Goal: Check status: Check status

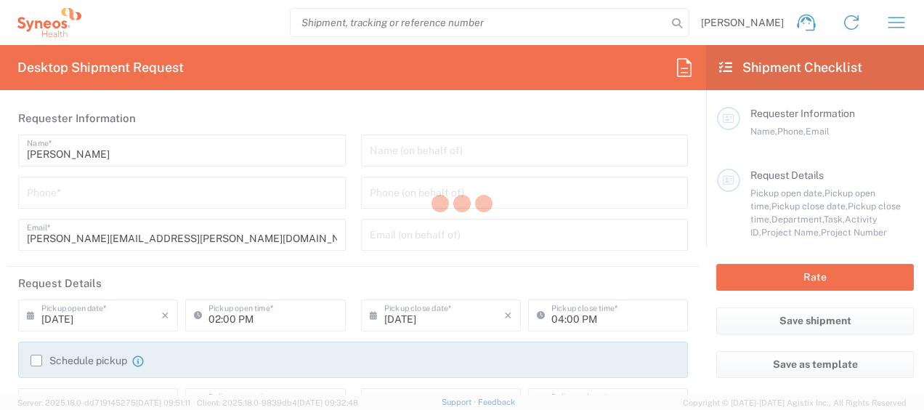
type input "[US_STATE]"
type input "[GEOGRAPHIC_DATA]"
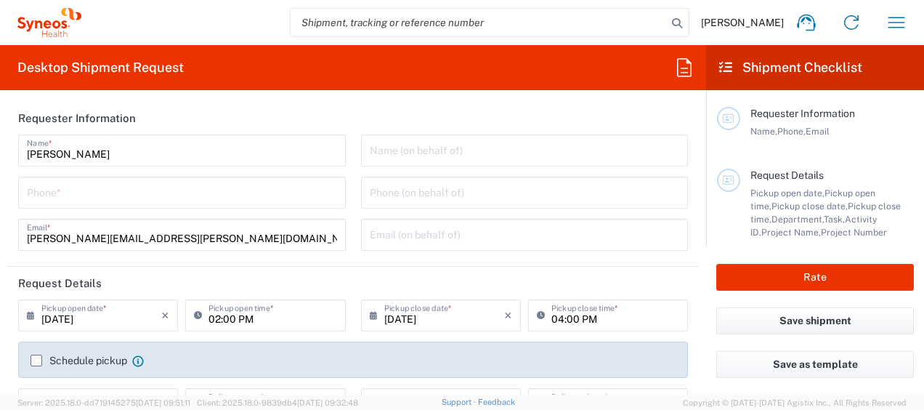
type input "Syneos Health, LLC-[GEOGRAPHIC_DATA] [GEOGRAPHIC_DATA] [GEOGRAPHIC_DATA]"
type input "8200"
click at [899, 21] on icon "button" at bounding box center [896, 22] width 23 height 23
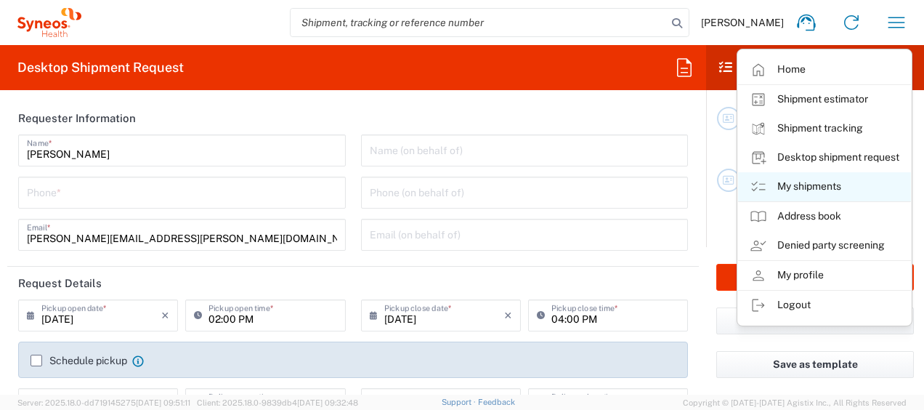
click at [804, 186] on link "My shipments" at bounding box center [824, 186] width 173 height 29
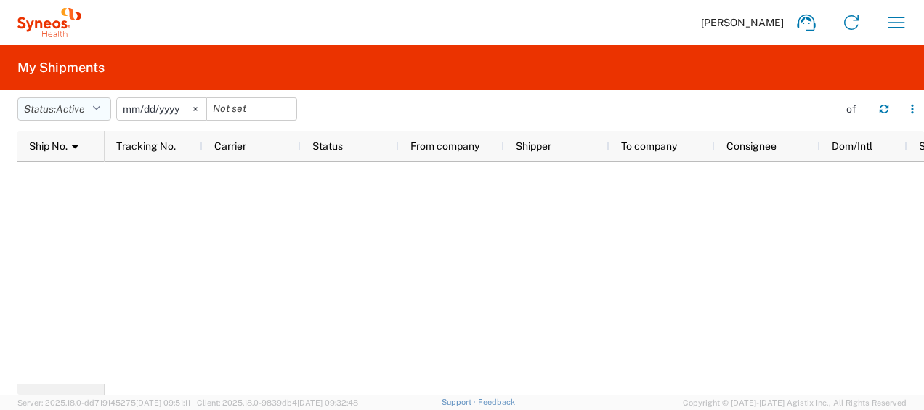
click at [100, 104] on icon "button" at bounding box center [96, 109] width 8 height 10
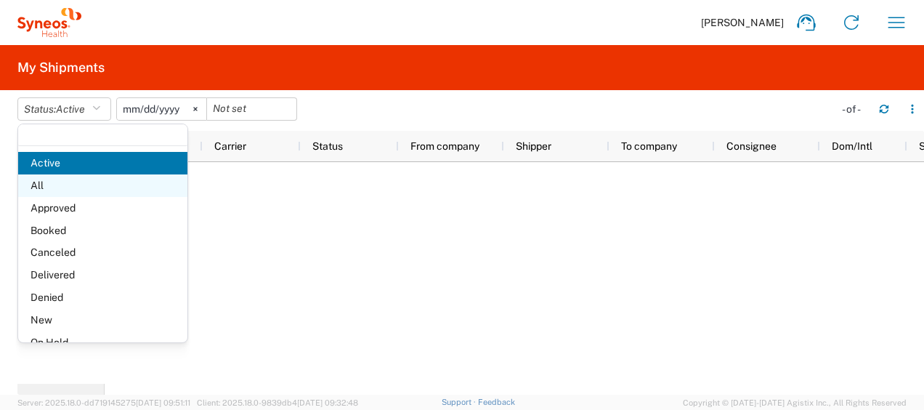
click at [47, 184] on span "All" at bounding box center [102, 185] width 169 height 23
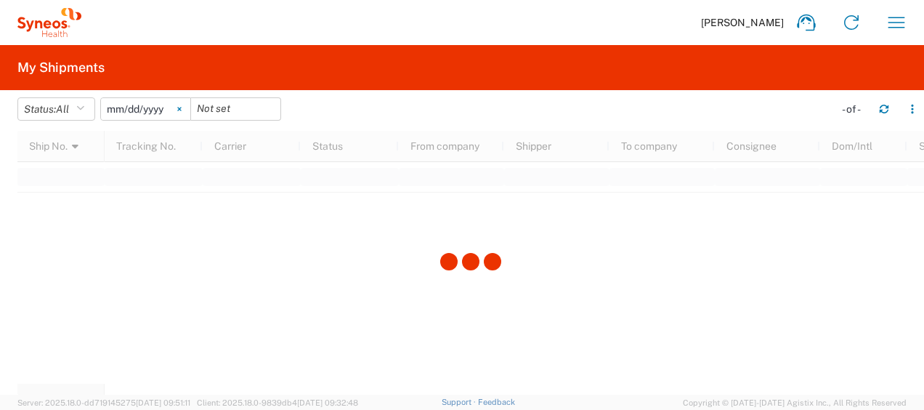
click at [181, 108] on icon at bounding box center [179, 110] width 4 height 4
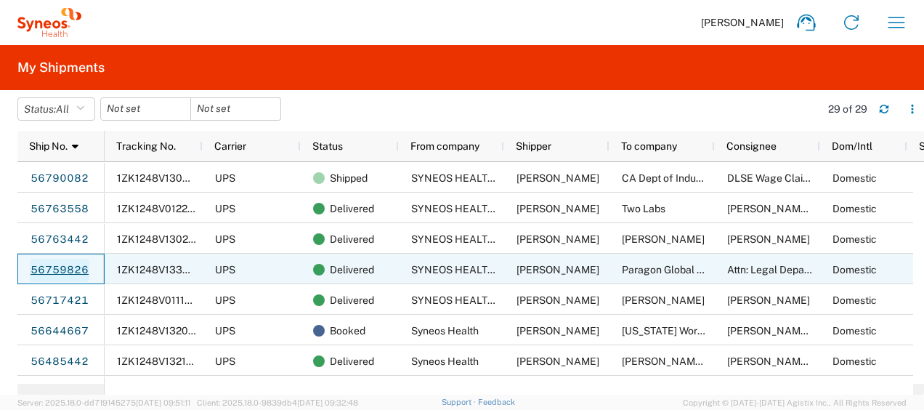
click at [65, 266] on link "56759826" at bounding box center [60, 270] width 60 height 23
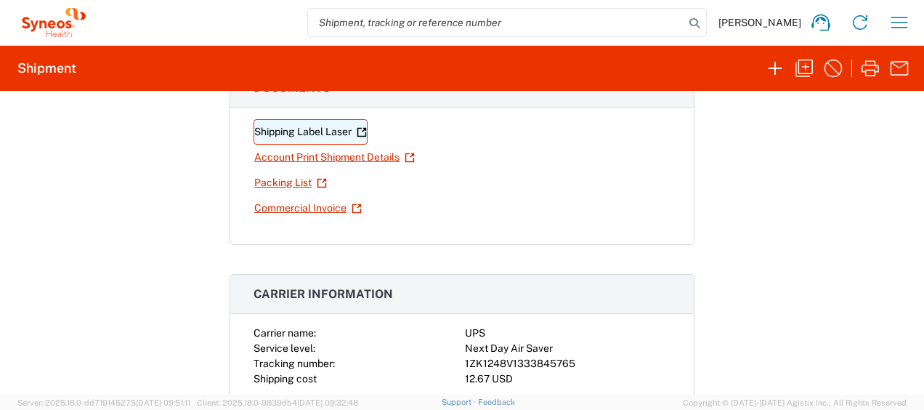
scroll to position [145, 0]
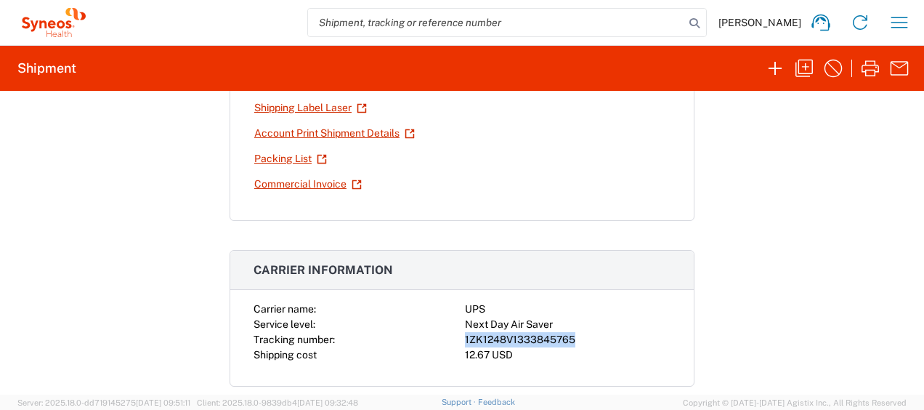
drag, startPoint x: 459, startPoint y: 335, endPoint x: 568, endPoint y: 340, distance: 109.1
click at [568, 340] on div "1ZK1248V1333845765" at bounding box center [568, 339] width 206 height 15
drag, startPoint x: 568, startPoint y: 340, endPoint x: 558, endPoint y: 336, distance: 10.8
copy div "1ZK1248V1333845765"
click at [456, 16] on input "search" at bounding box center [496, 23] width 376 height 28
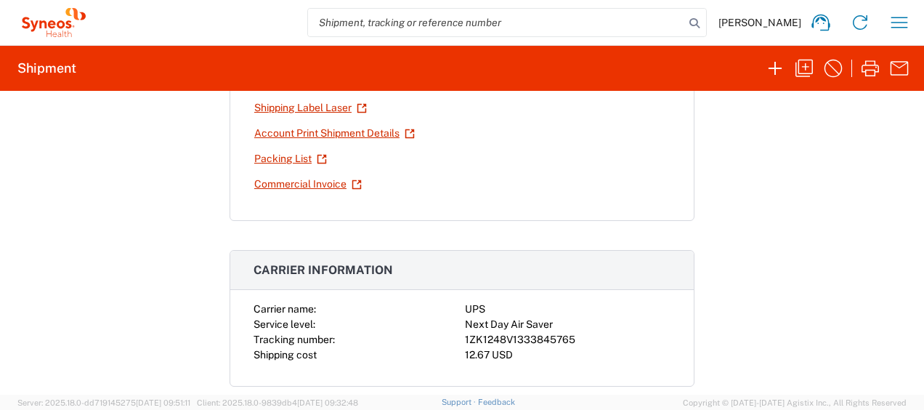
paste input "1ZK1248V1333845765"
type input "1ZK1248V1333845765"
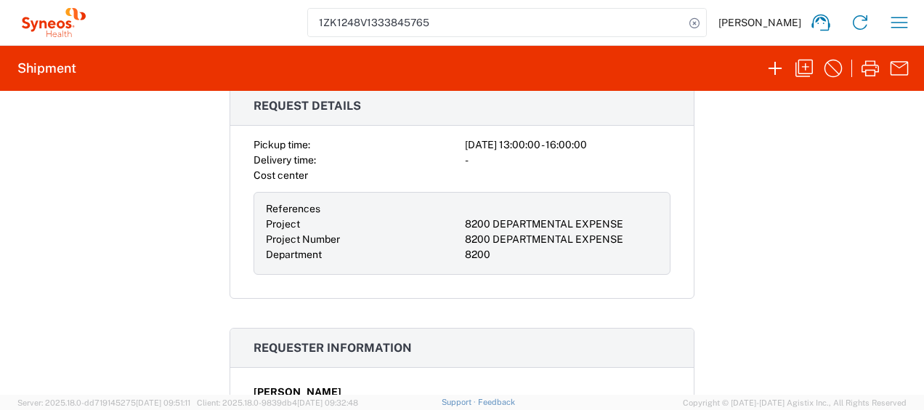
scroll to position [0, 0]
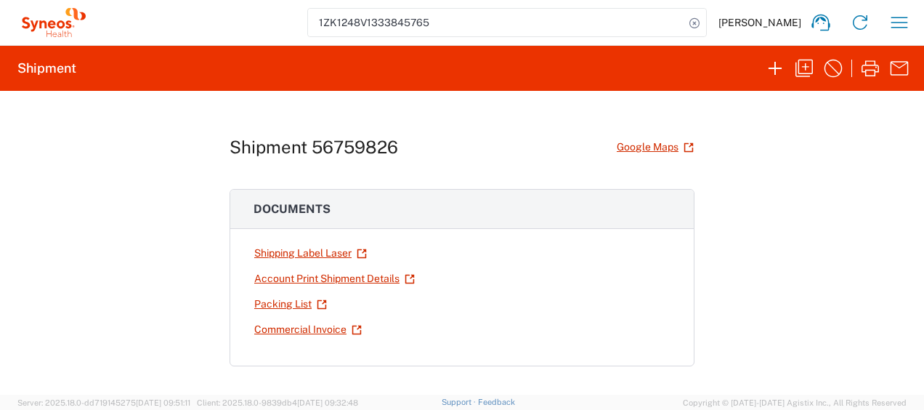
drag, startPoint x: 473, startPoint y: 23, endPoint x: 337, endPoint y: 23, distance: 135.9
click at [337, 23] on input "1ZK1248V1333845765" at bounding box center [496, 23] width 376 height 28
click at [902, 20] on icon "button" at bounding box center [899, 22] width 23 height 23
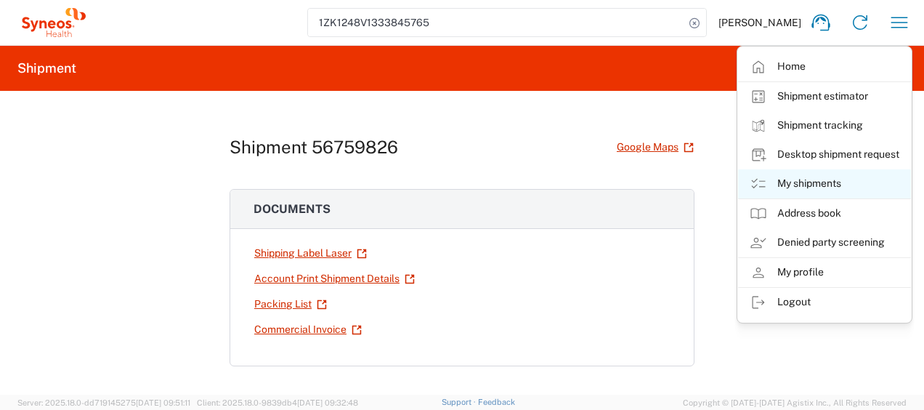
click at [805, 179] on link "My shipments" at bounding box center [824, 183] width 173 height 29
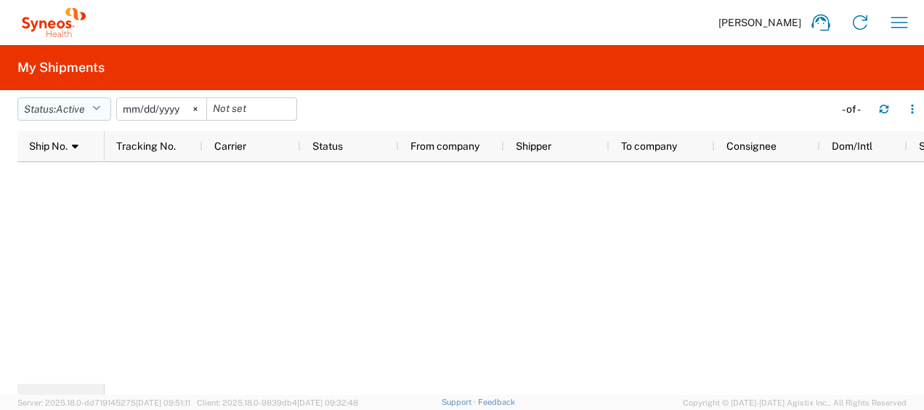
click at [100, 106] on icon "button" at bounding box center [96, 109] width 8 height 10
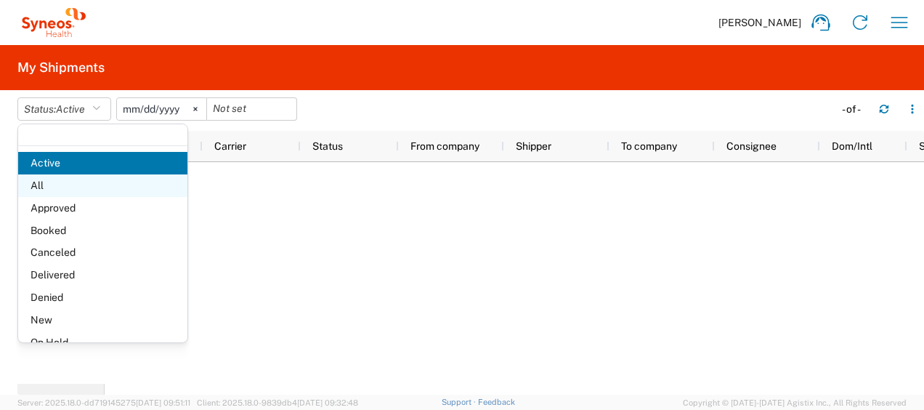
click at [64, 186] on span "All" at bounding box center [102, 185] width 169 height 23
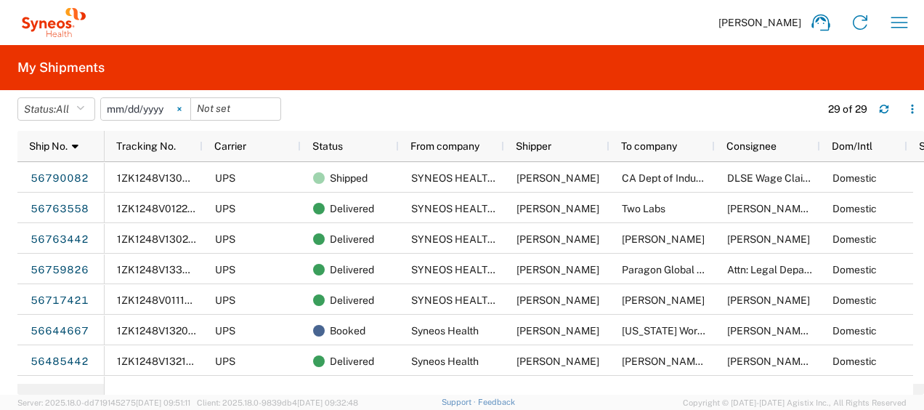
click at [181, 110] on icon at bounding box center [179, 110] width 4 height 4
